Goal: Task Accomplishment & Management: Manage account settings

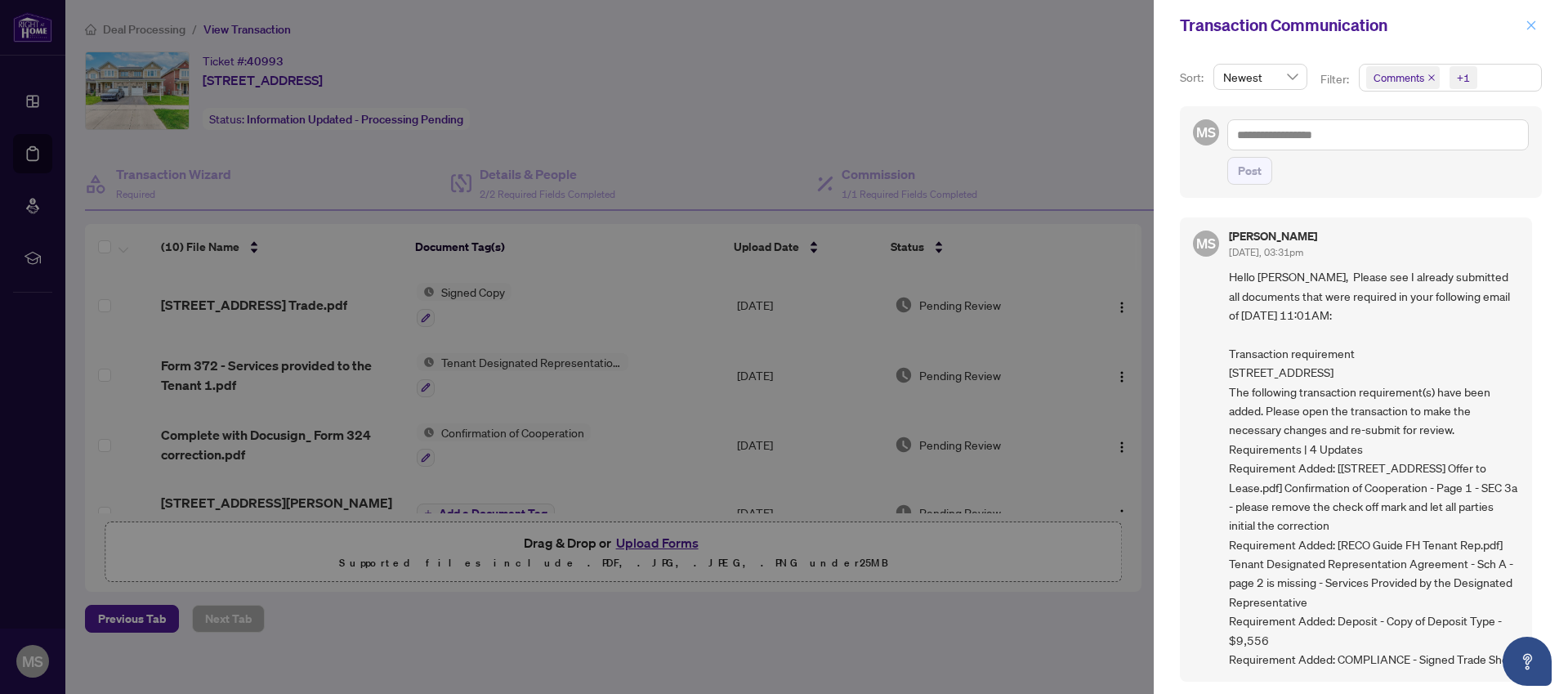
click at [1534, 26] on icon "close" at bounding box center [1531, 25] width 11 height 11
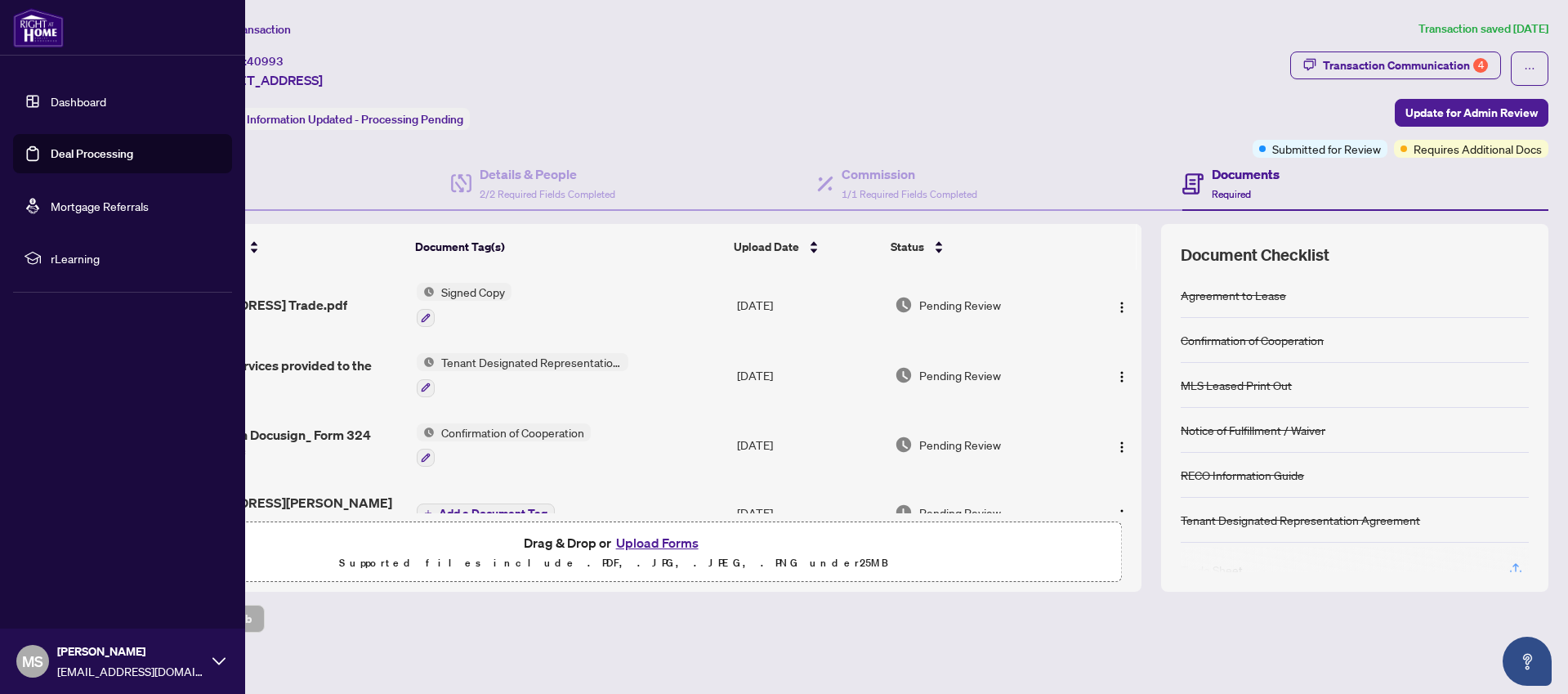
click at [81, 154] on link "Deal Processing" at bounding box center [91, 153] width 83 height 15
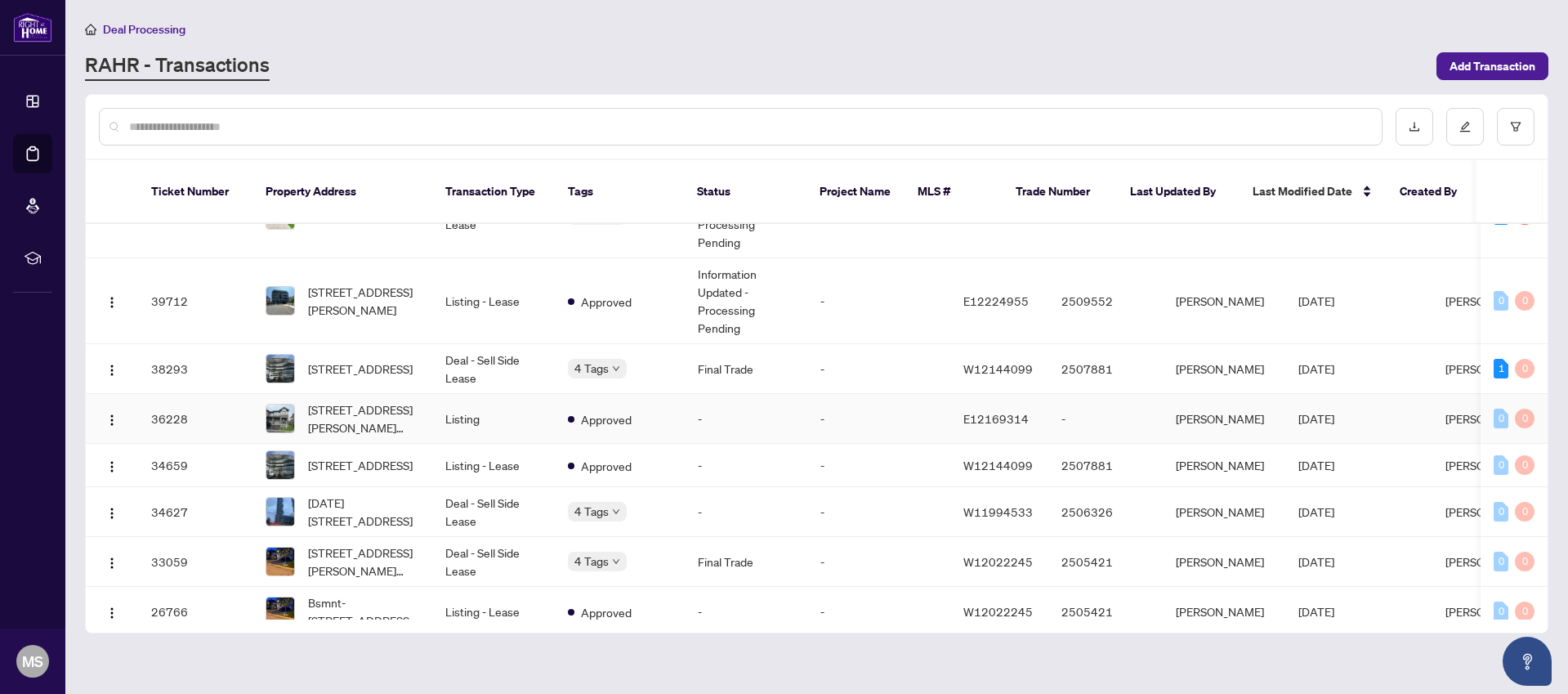
scroll to position [103, 0]
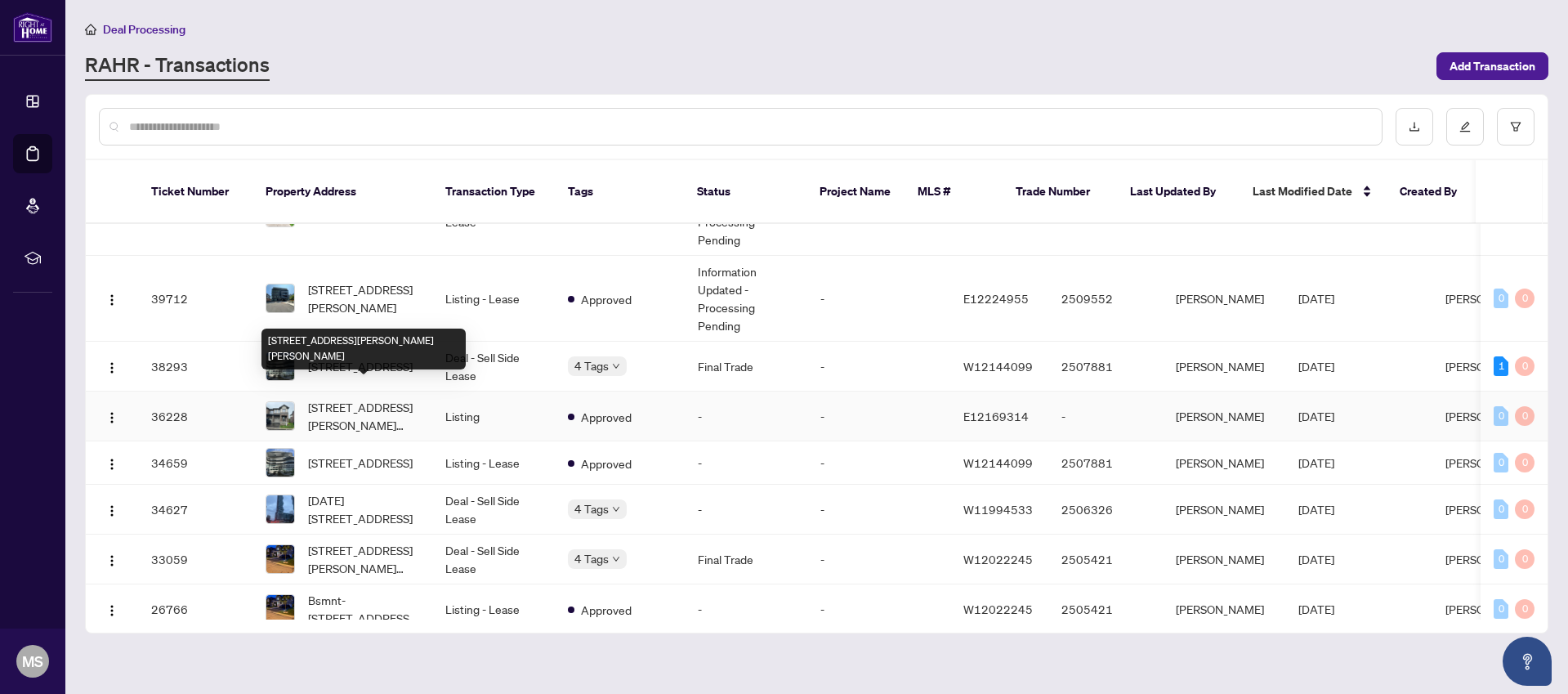
click at [349, 398] on span "46 Senay Circ-46 Senay Circ, Clarington, Ontario L1E 0H8, Canada" at bounding box center [364, 416] width 111 height 36
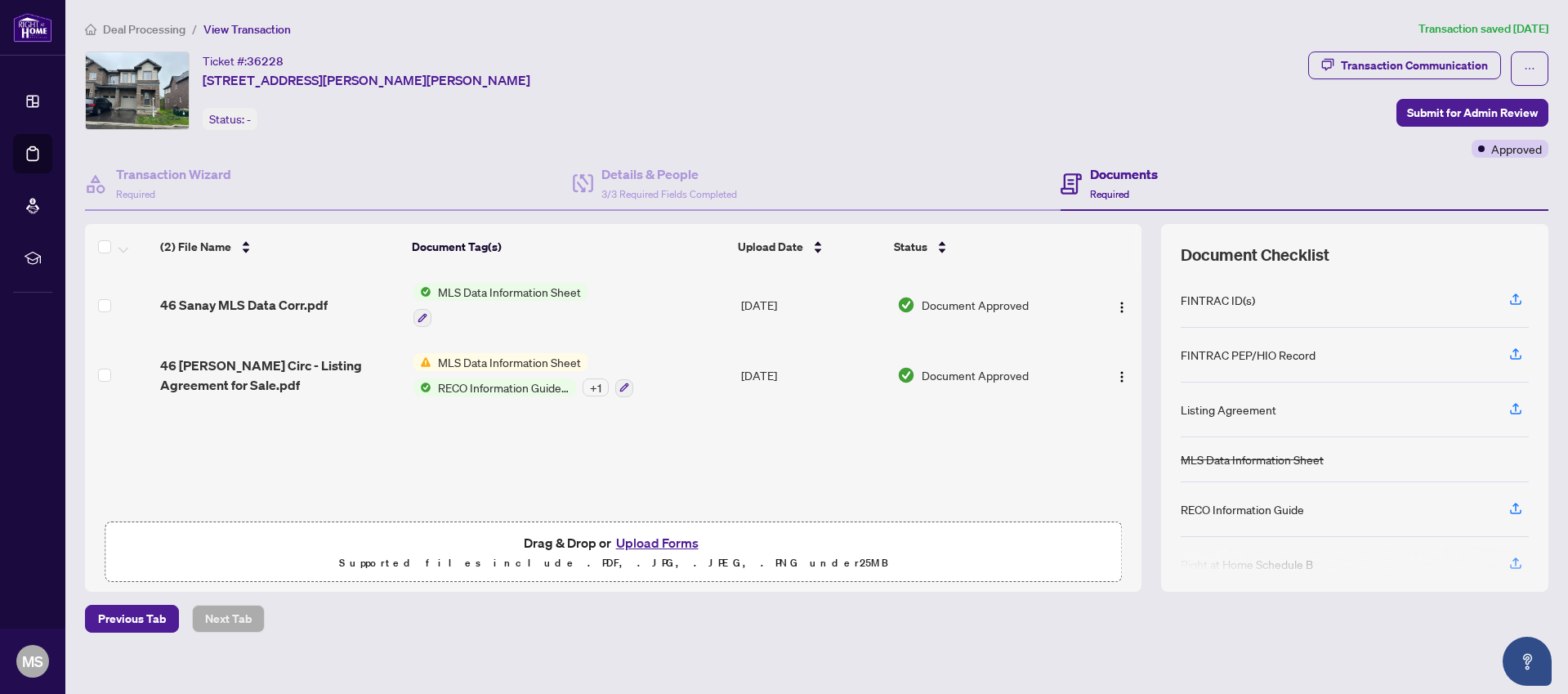
click at [654, 539] on button "Upload Forms" at bounding box center [657, 543] width 92 height 21
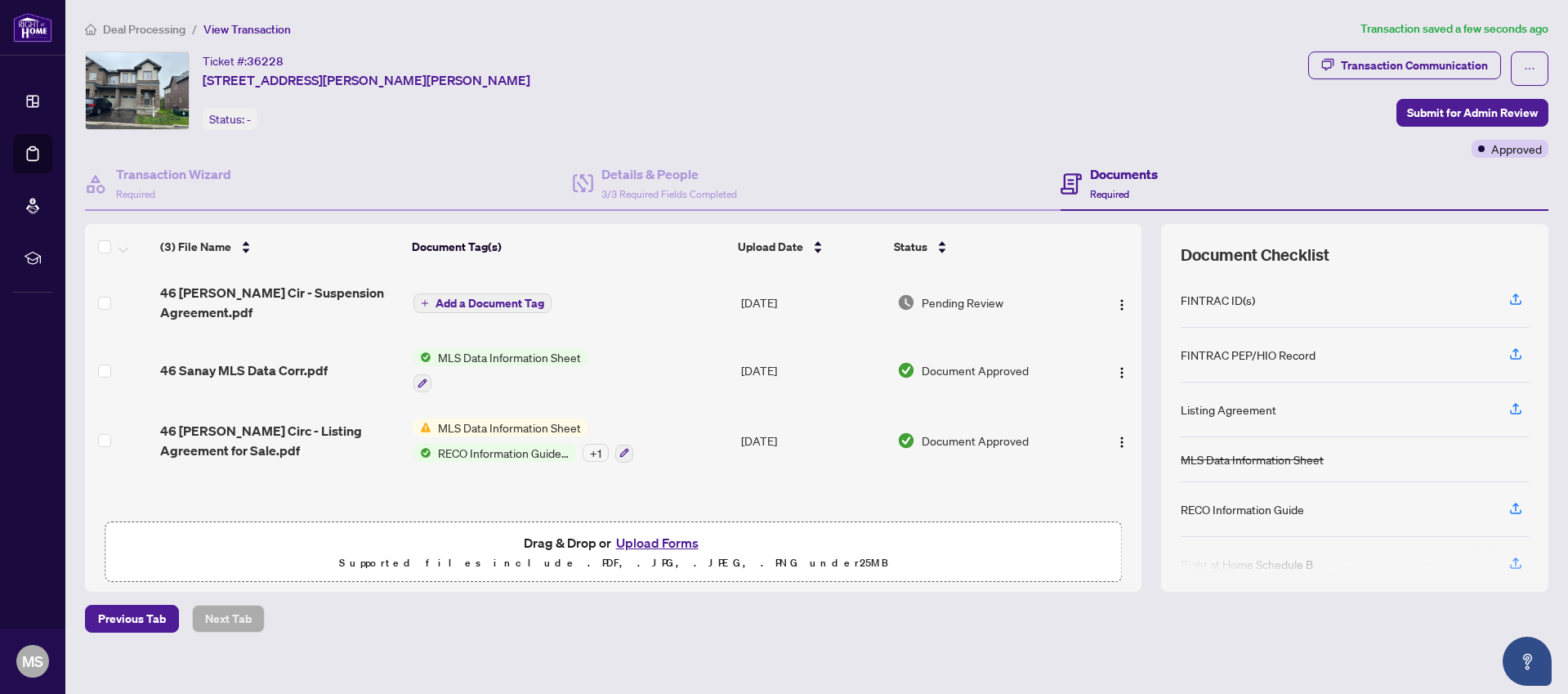
click at [460, 300] on span "Add a Document Tag" at bounding box center [490, 303] width 109 height 11
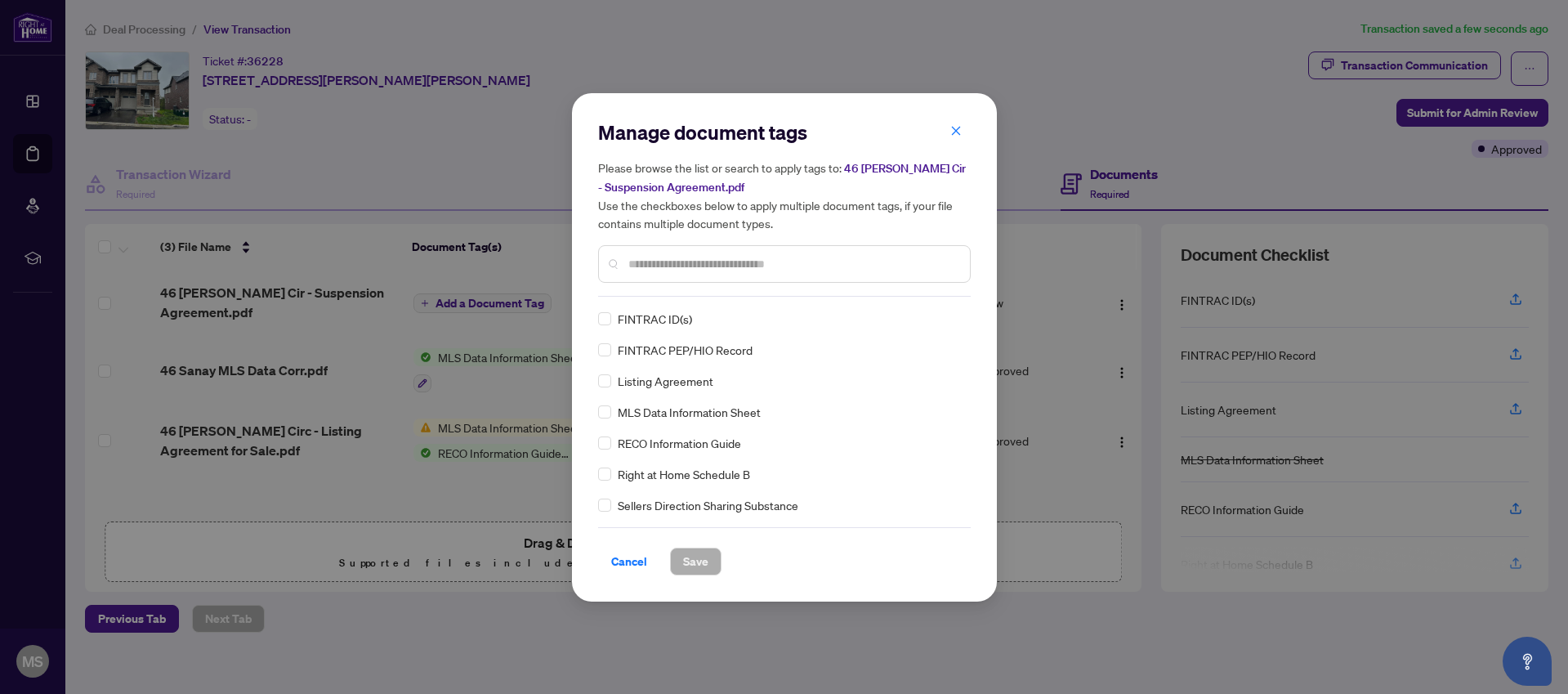
click at [655, 261] on input "text" at bounding box center [793, 263] width 329 height 18
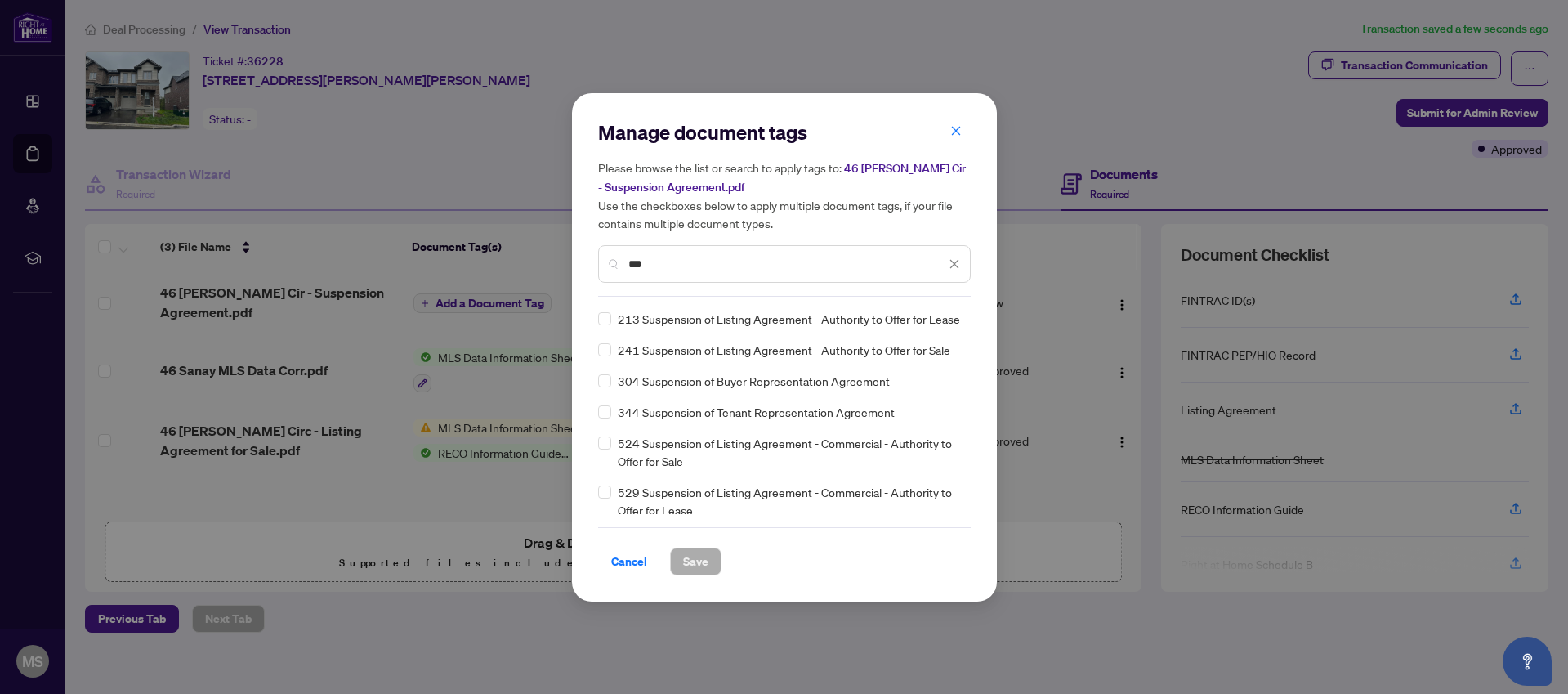
type input "***"
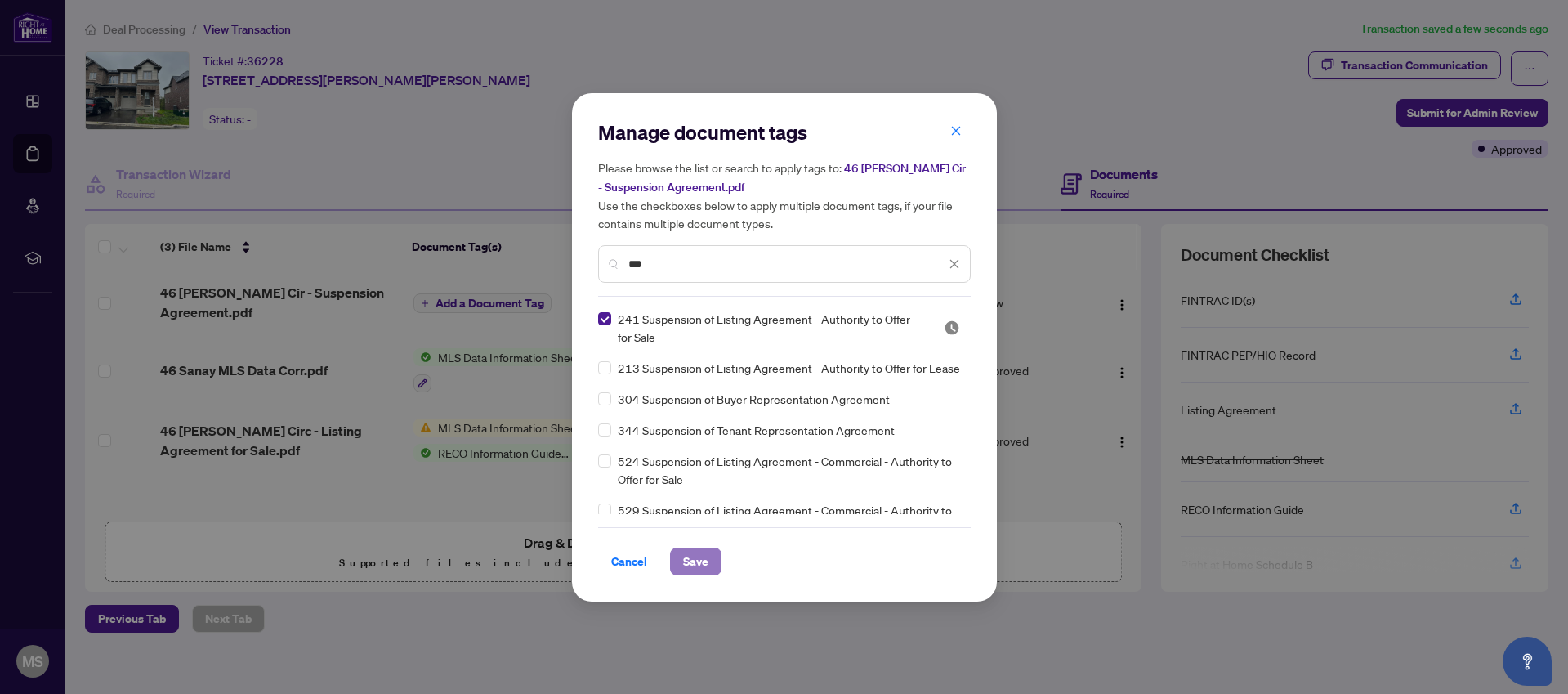
click at [696, 554] on span "Save" at bounding box center [696, 562] width 26 height 26
